Goal: Transaction & Acquisition: Subscribe to service/newsletter

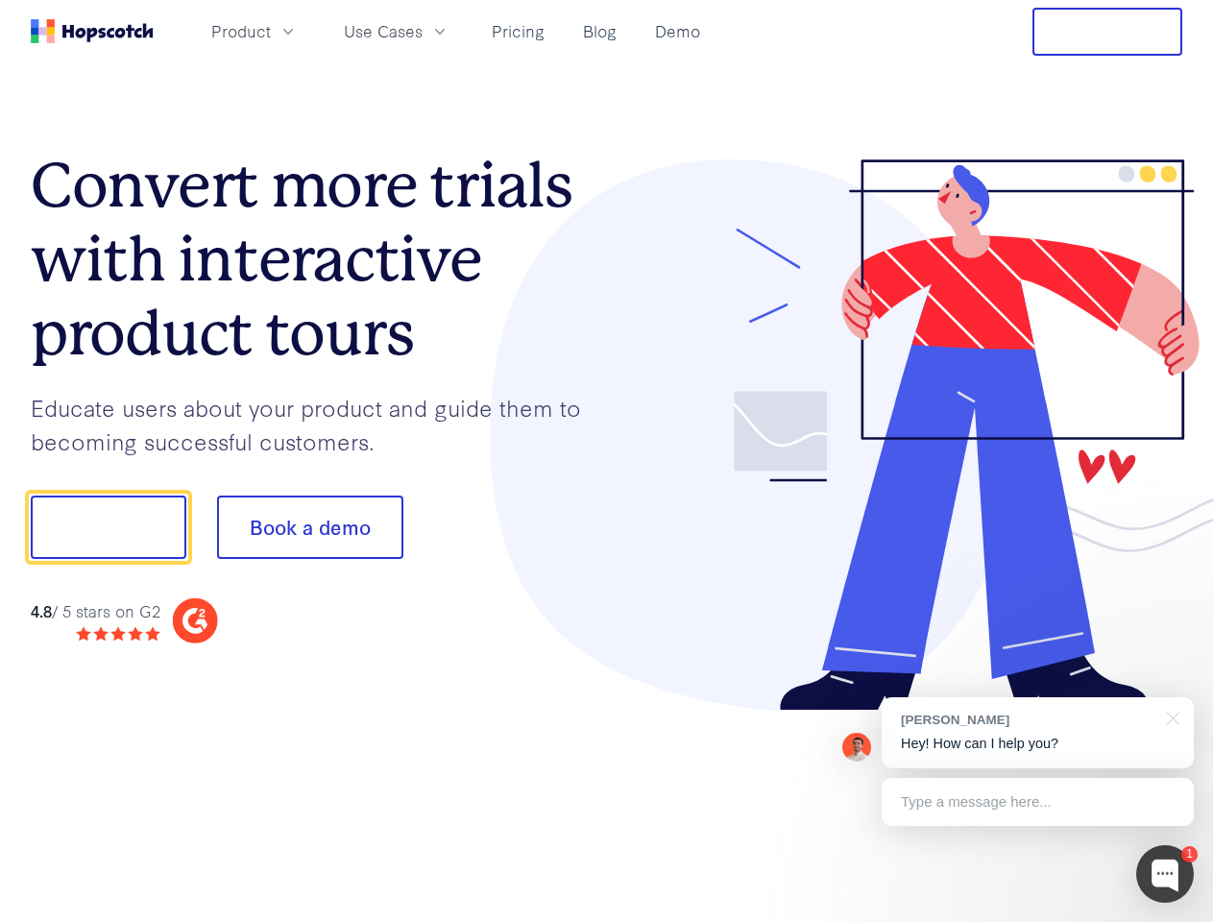
click at [607, 461] on div at bounding box center [895, 435] width 576 height 552
click at [271, 31] on span "Product" at bounding box center [241, 31] width 60 height 24
click at [422, 31] on span "Use Cases" at bounding box center [383, 31] width 79 height 24
click at [1107, 32] on button "Free Trial" at bounding box center [1107, 32] width 150 height 48
click at [108, 527] on button "Show me!" at bounding box center [109, 526] width 156 height 63
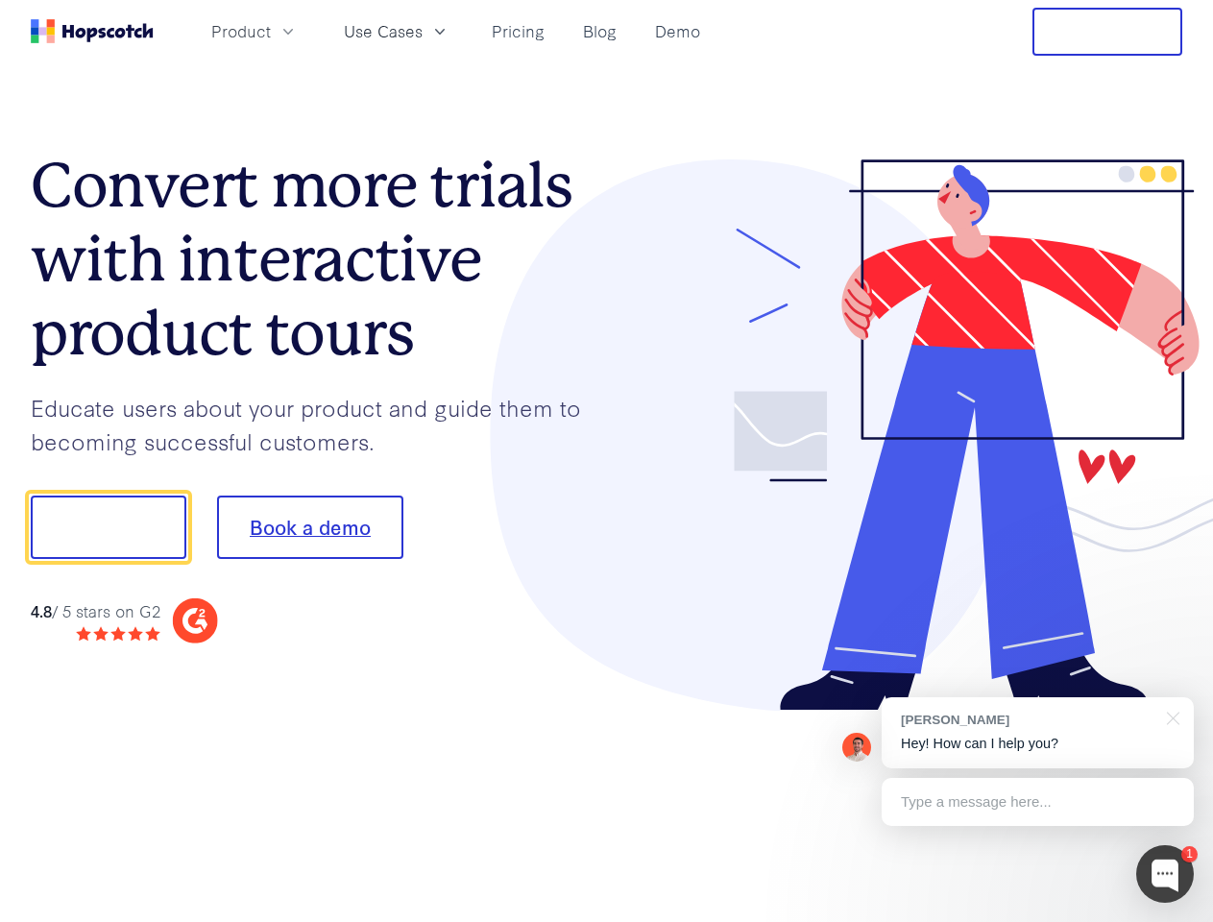
click at [309, 527] on button "Book a demo" at bounding box center [310, 526] width 186 height 63
click at [1165, 874] on div at bounding box center [1165, 874] width 58 height 58
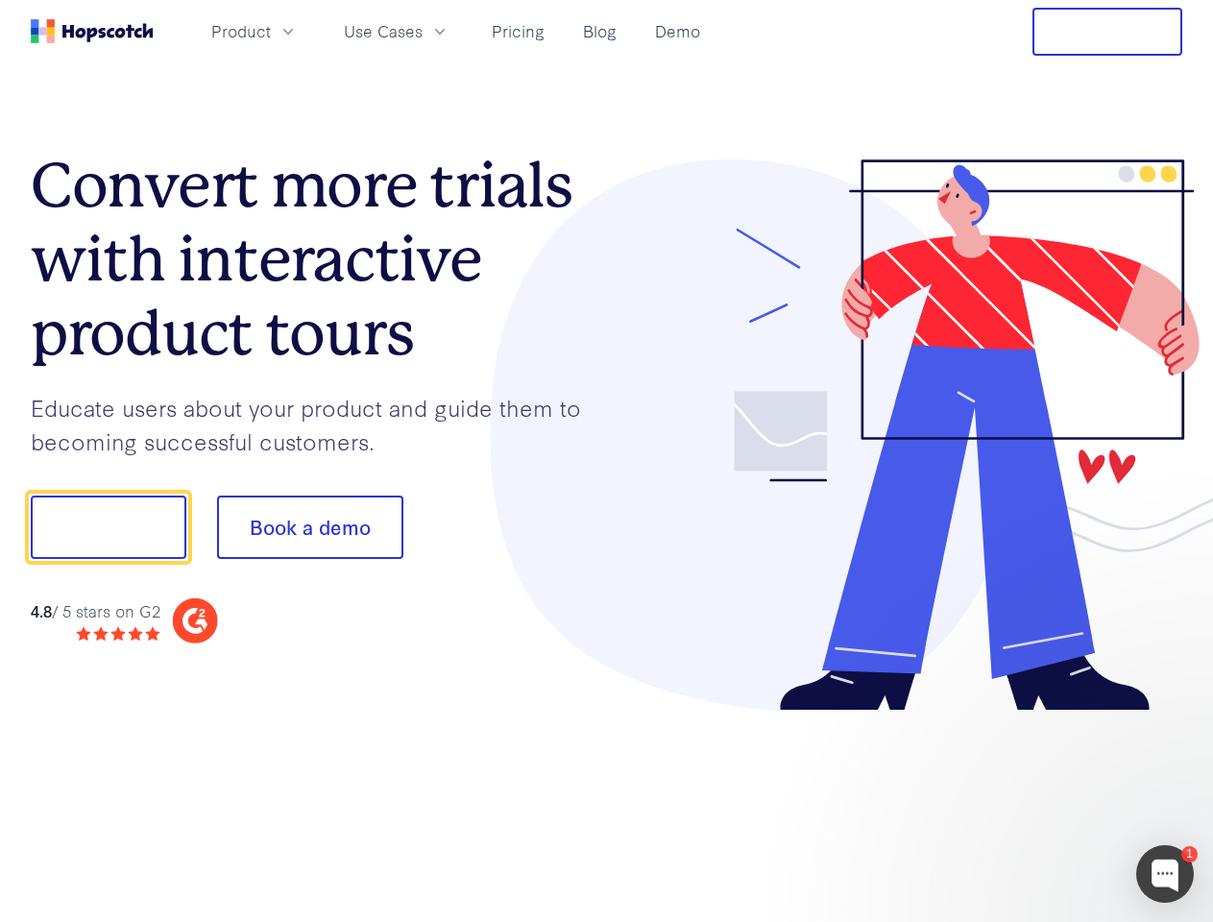
click at [1037, 733] on div at bounding box center [1013, 653] width 360 height 383
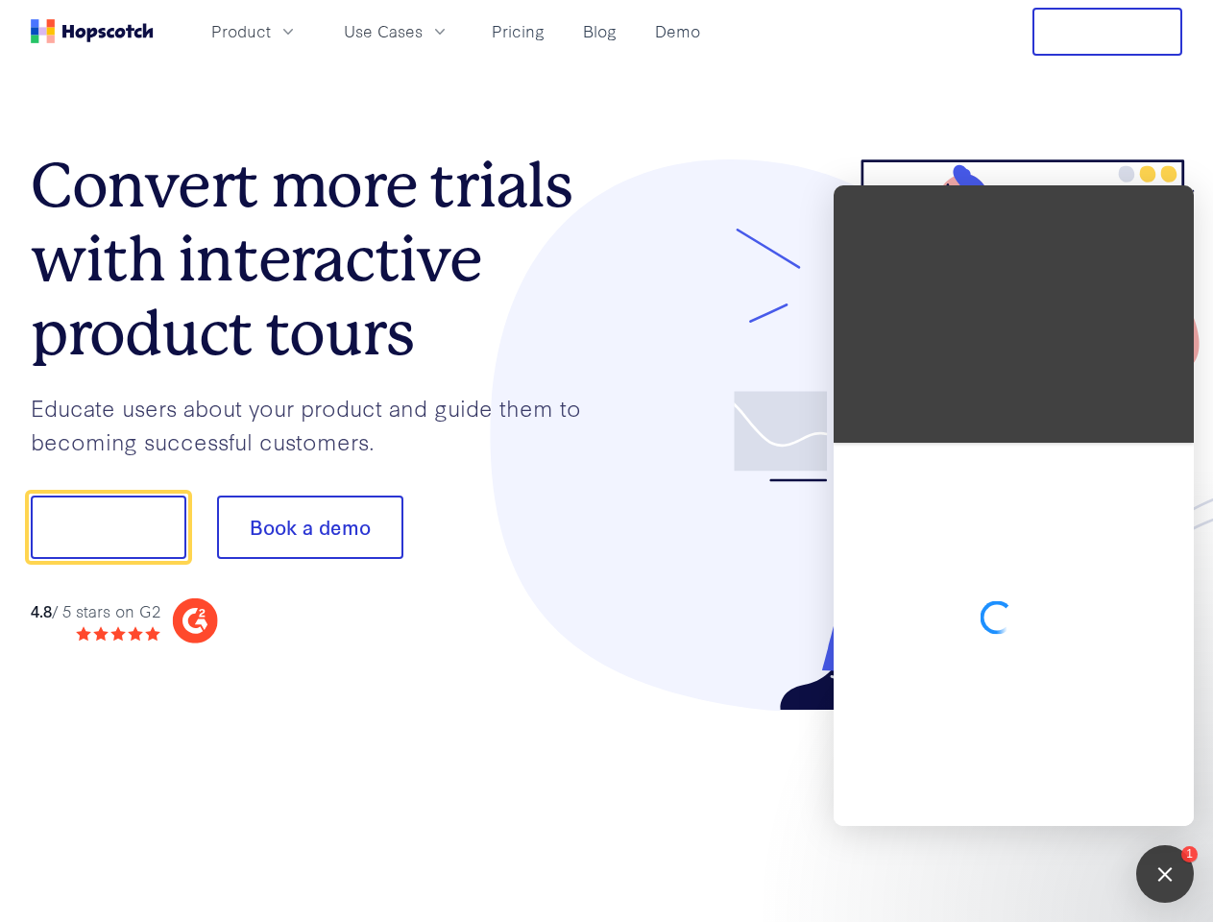
click at [1169, 716] on div at bounding box center [1013, 634] width 360 height 383
click at [1037, 802] on div at bounding box center [1013, 634] width 360 height 383
